Goal: Navigation & Orientation: Find specific page/section

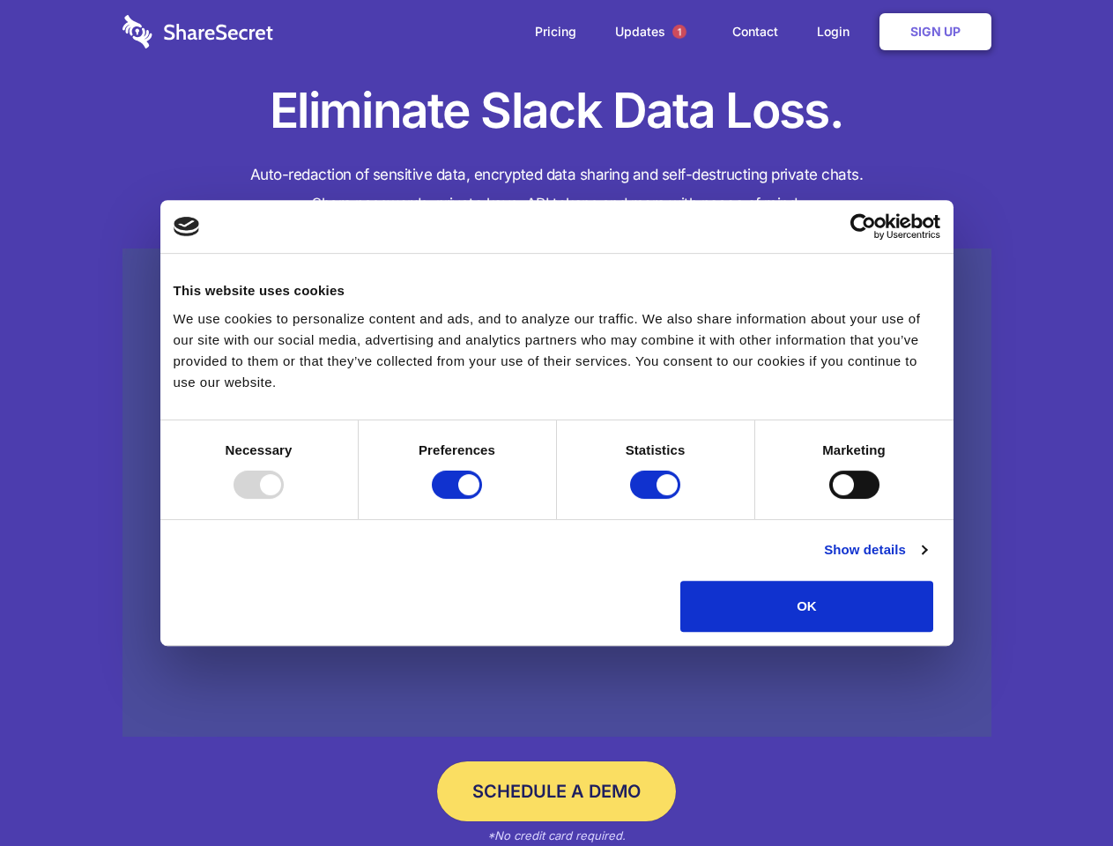
click at [284, 499] on div at bounding box center [258, 484] width 50 height 28
click at [482, 499] on input "Preferences" at bounding box center [457, 484] width 50 height 28
checkbox input "false"
click at [657, 499] on input "Statistics" at bounding box center [655, 484] width 50 height 28
checkbox input "false"
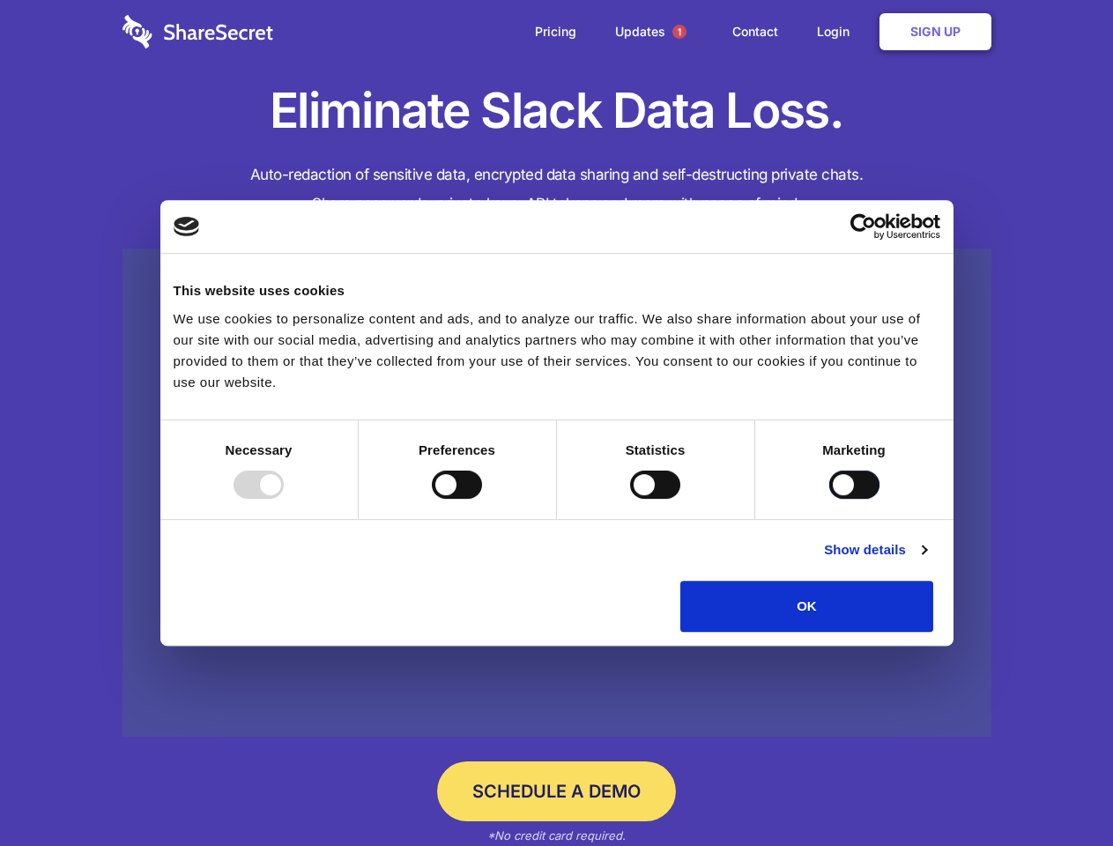
click at [829, 499] on input "Marketing" at bounding box center [854, 484] width 50 height 28
checkbox input "true"
click at [926, 560] on link "Show details" at bounding box center [875, 549] width 102 height 21
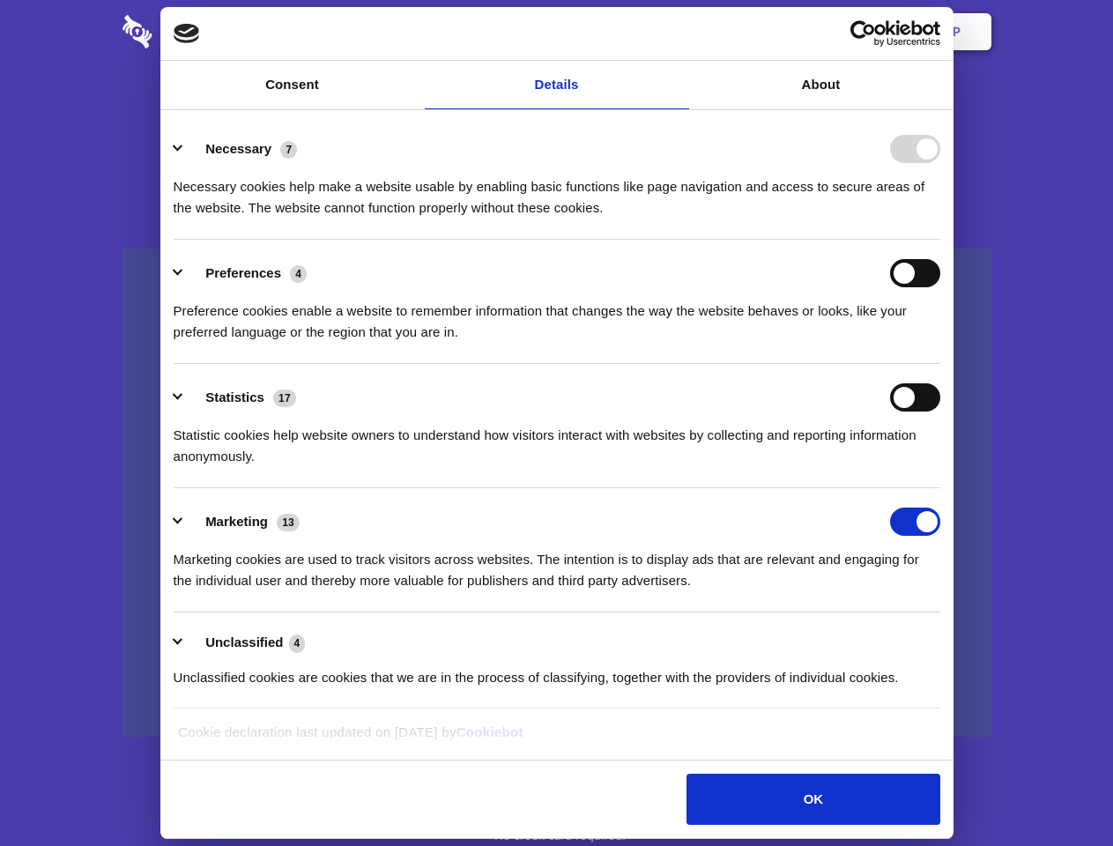
click at [678, 32] on span "1" at bounding box center [679, 32] width 14 height 14
